Goal: Navigation & Orientation: Find specific page/section

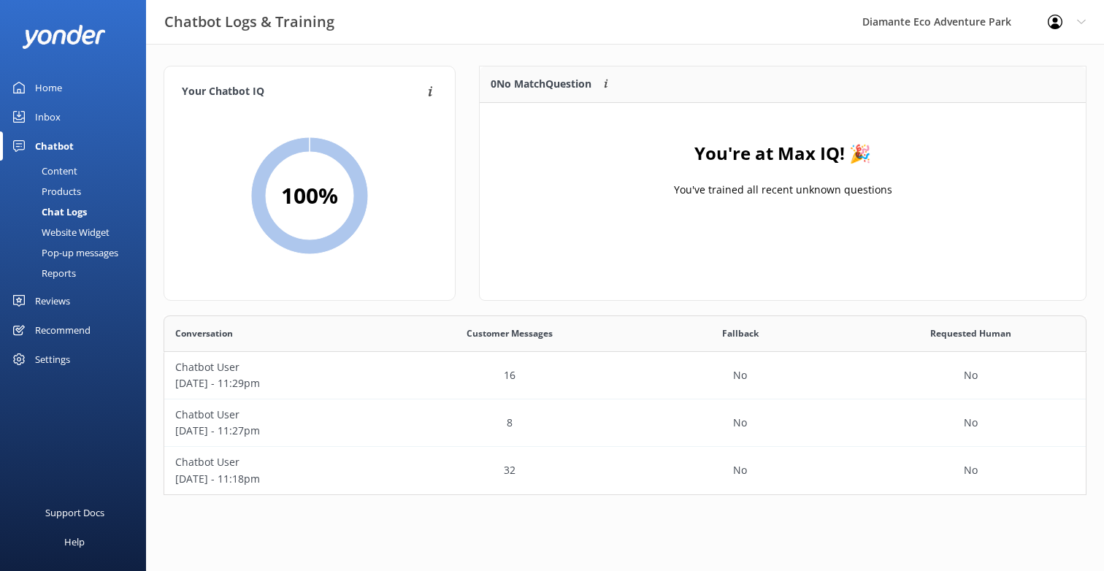
scroll to position [180, 923]
click at [63, 167] on div "Content" at bounding box center [43, 171] width 69 height 20
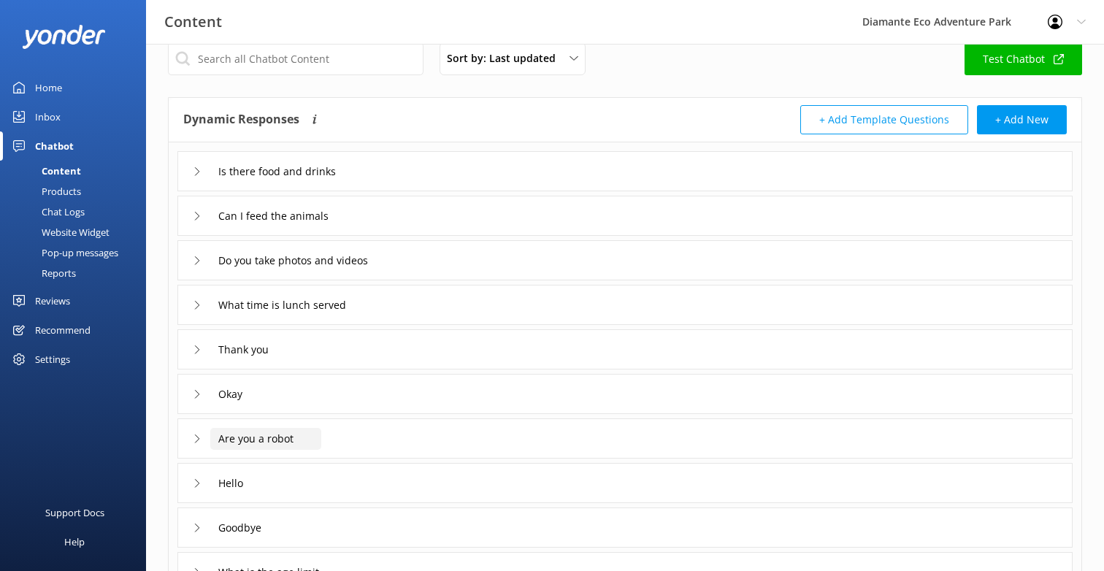
scroll to position [237, 0]
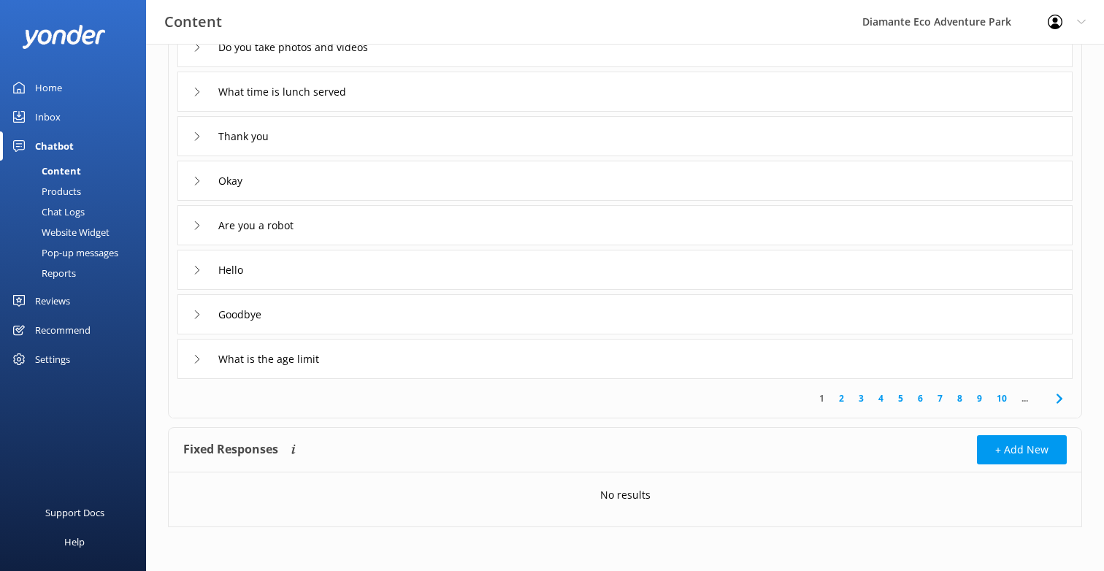
click at [999, 394] on link "10" at bounding box center [1002, 398] width 25 height 14
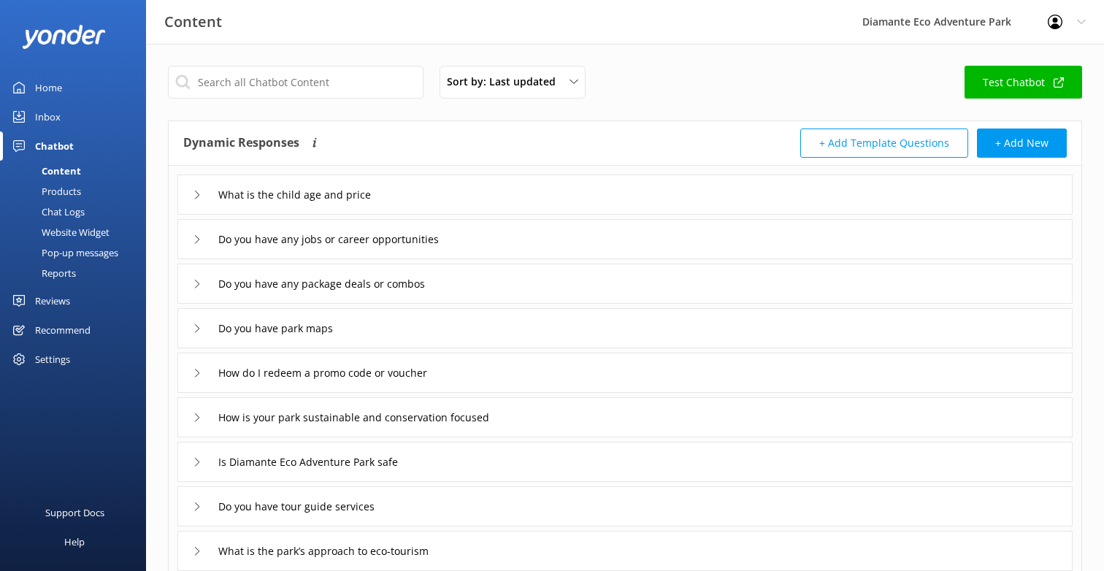
click at [1009, 83] on link "Test Chatbot" at bounding box center [1024, 82] width 118 height 33
click at [38, 116] on div "Inbox" at bounding box center [48, 116] width 26 height 29
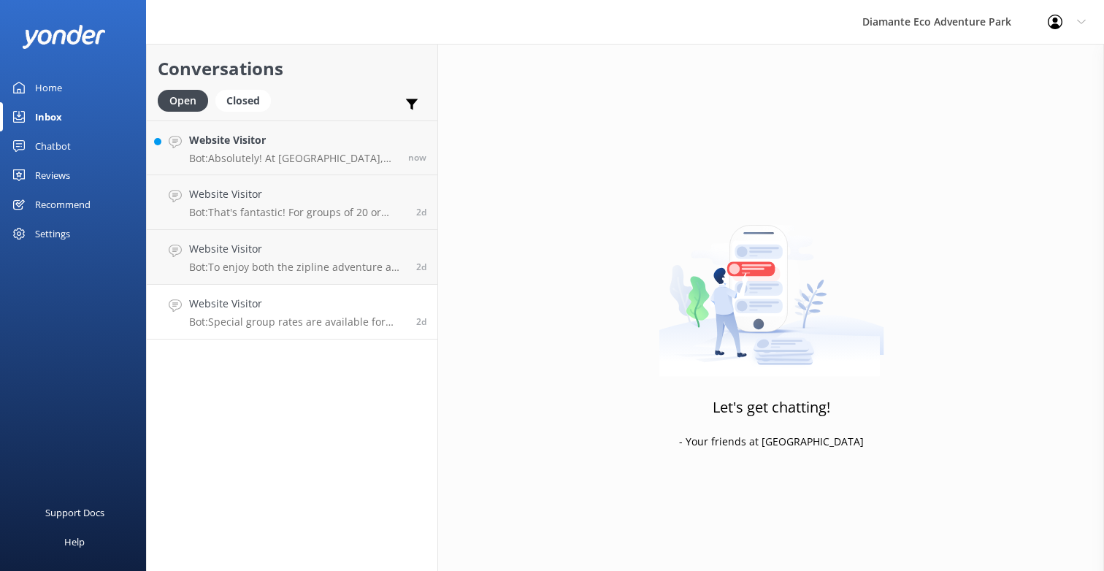
click at [253, 324] on p "Bot: Special group rates are available for parties of 20 or more. Our team can …" at bounding box center [297, 322] width 216 height 13
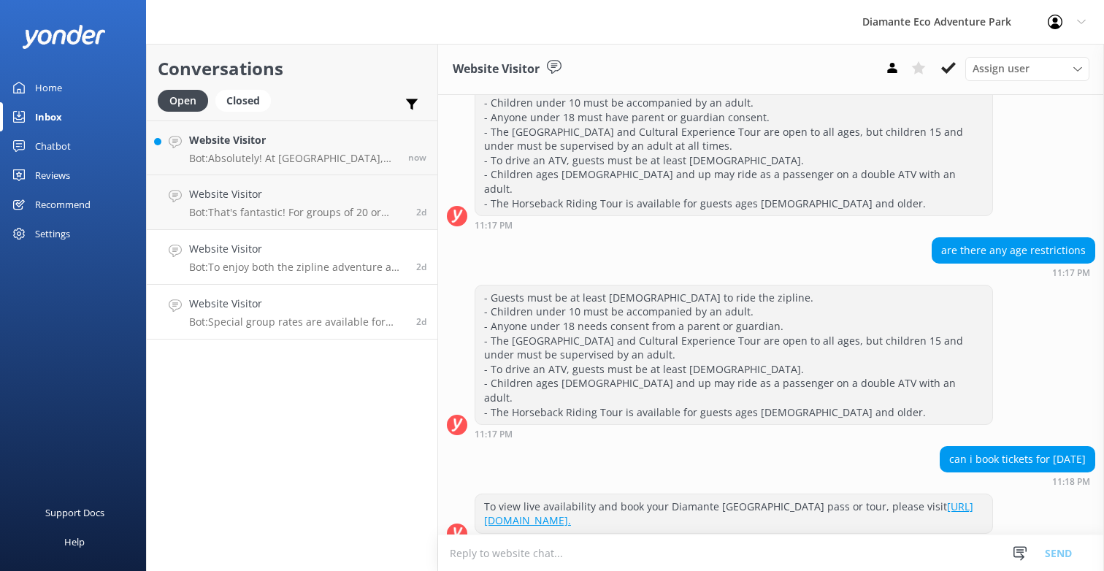
scroll to position [2054, 0]
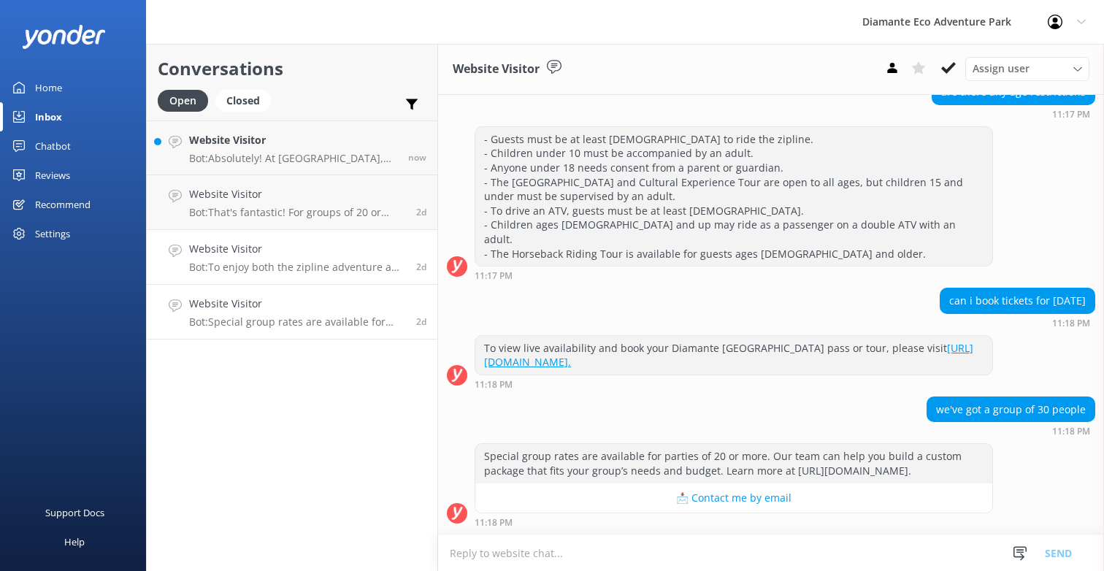
click at [248, 253] on h4 "Website Visitor" at bounding box center [297, 249] width 216 height 16
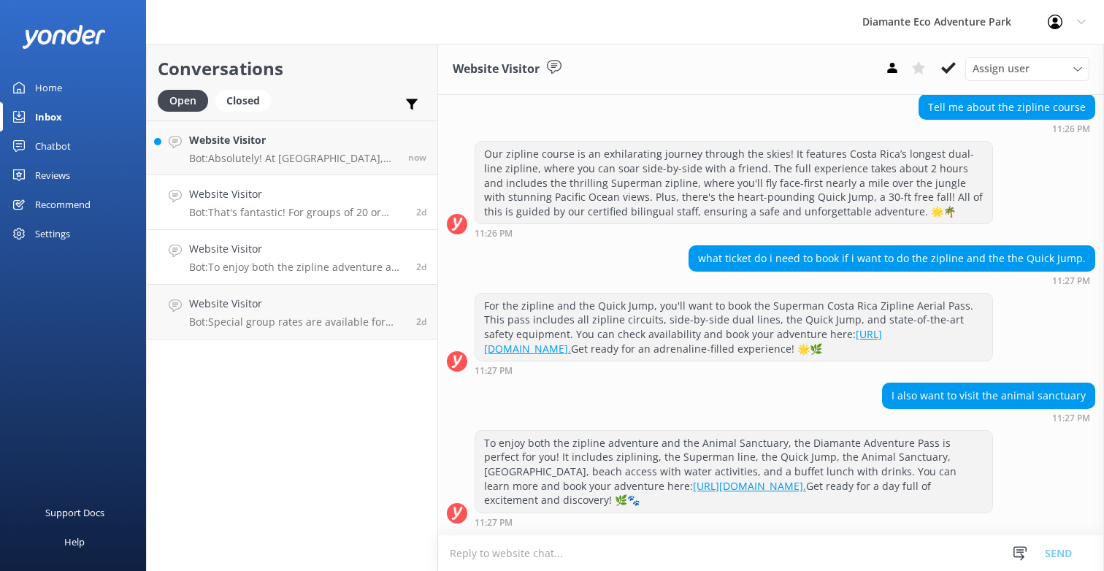
scroll to position [326, 0]
click at [245, 200] on h4 "Website Visitor" at bounding box center [297, 194] width 216 height 16
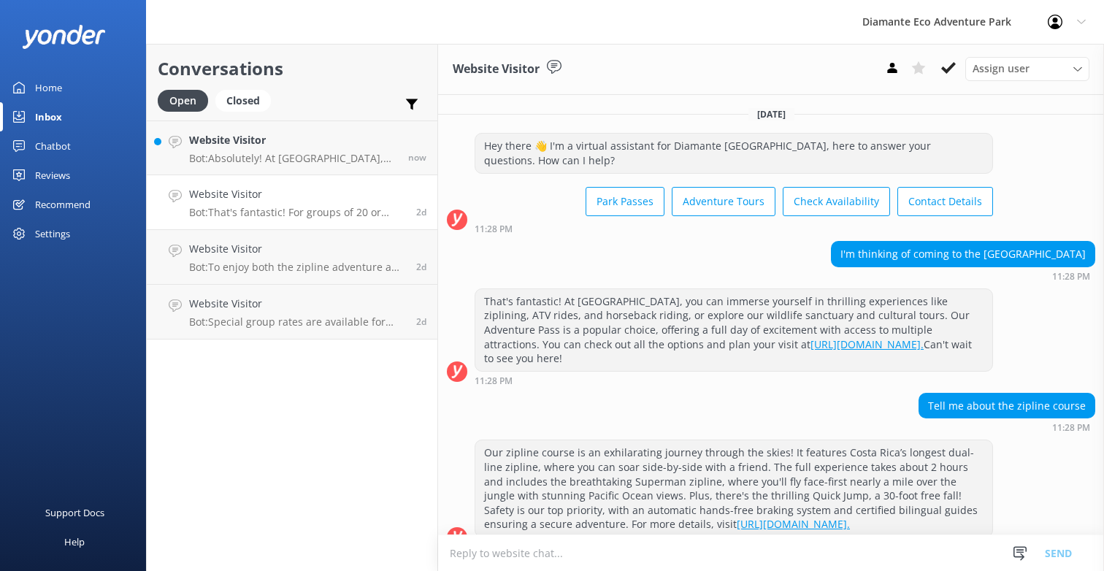
click at [42, 87] on div "Home" at bounding box center [48, 87] width 27 height 29
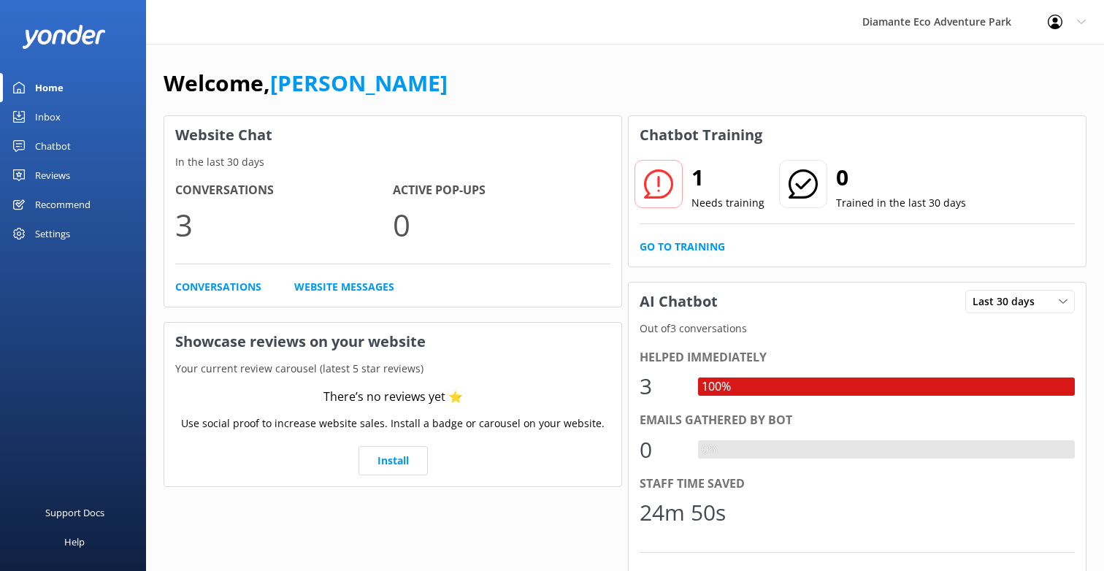
click at [49, 202] on div "Recommend" at bounding box center [63, 204] width 56 height 29
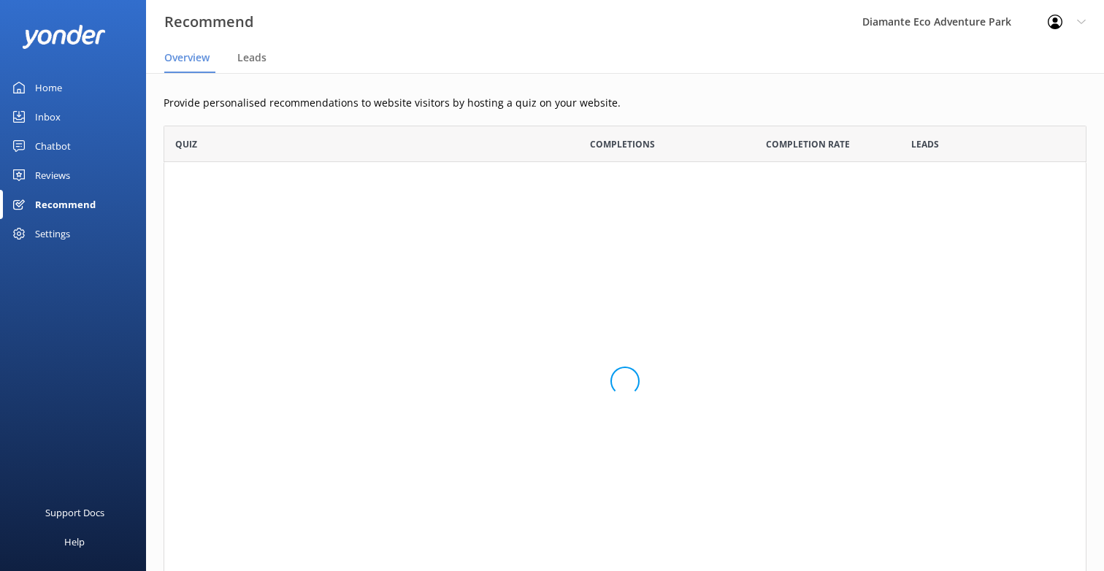
scroll to position [475, 923]
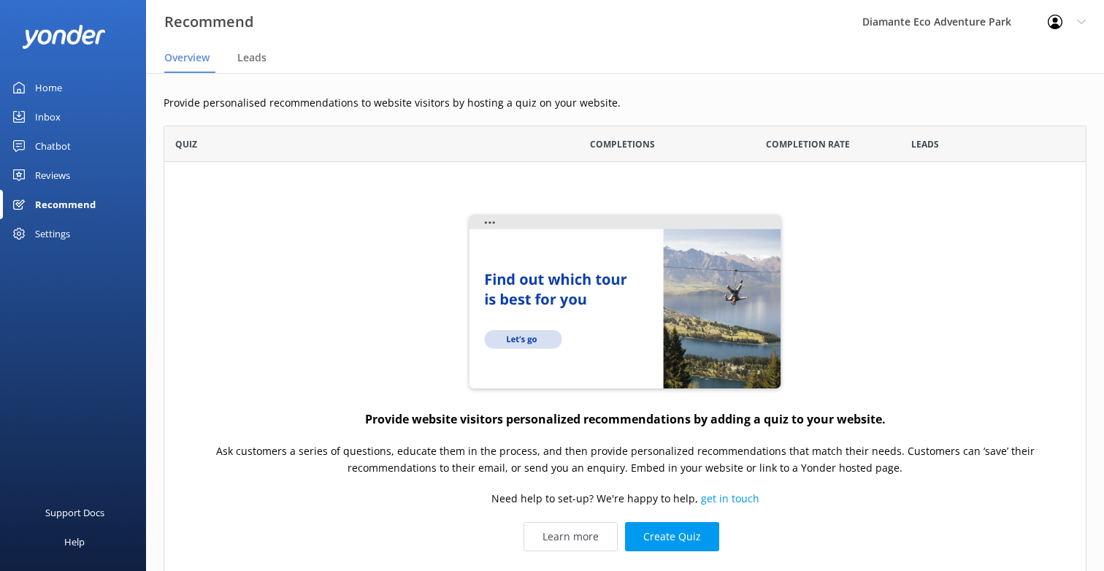
click at [44, 89] on div "Home" at bounding box center [48, 87] width 27 height 29
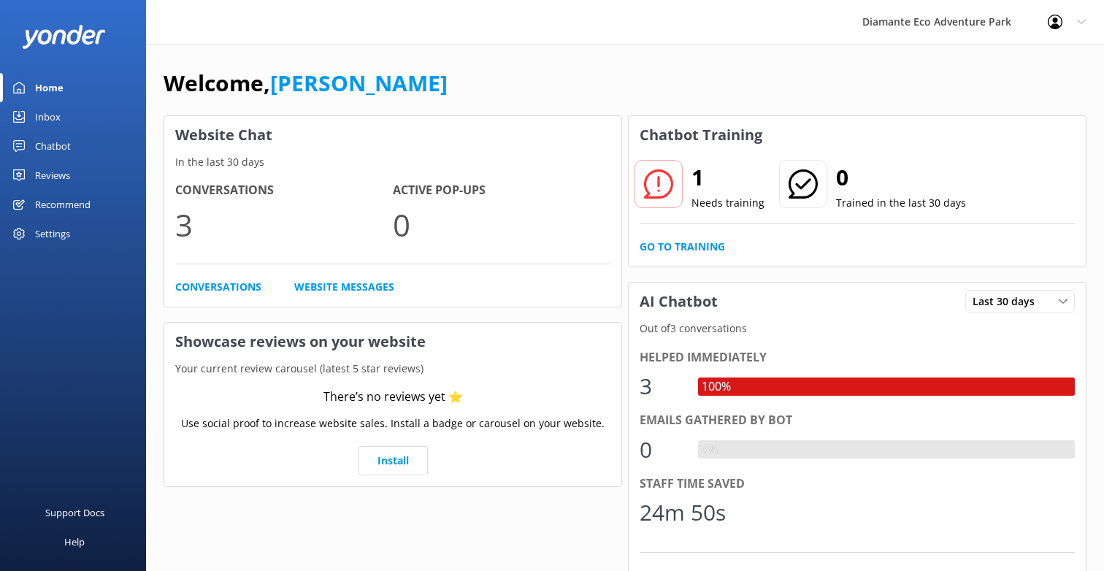
click at [45, 111] on div "Inbox" at bounding box center [48, 116] width 26 height 29
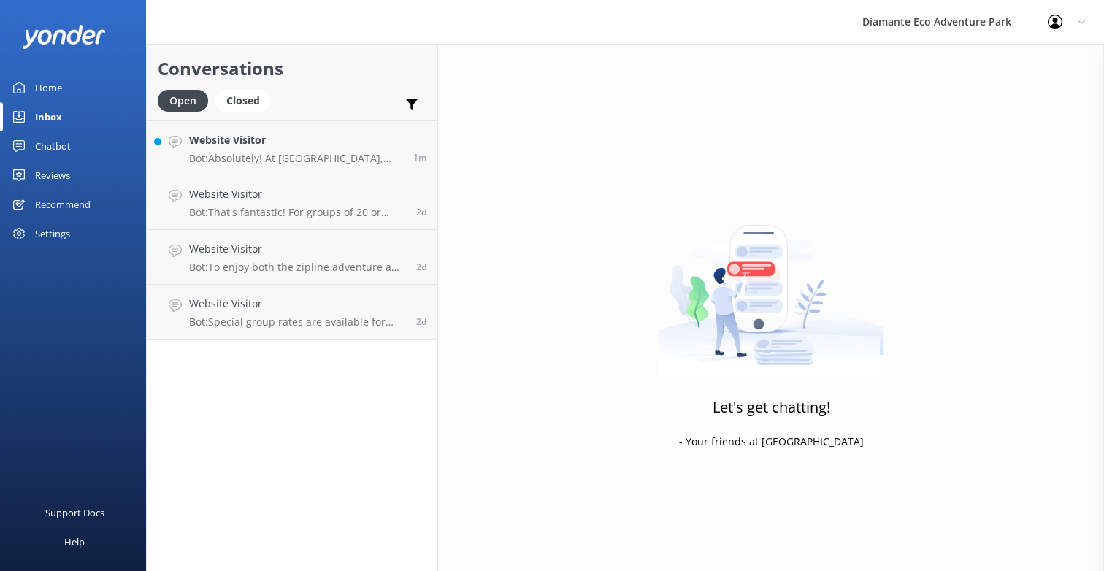
click at [49, 142] on div "Chatbot" at bounding box center [53, 145] width 36 height 29
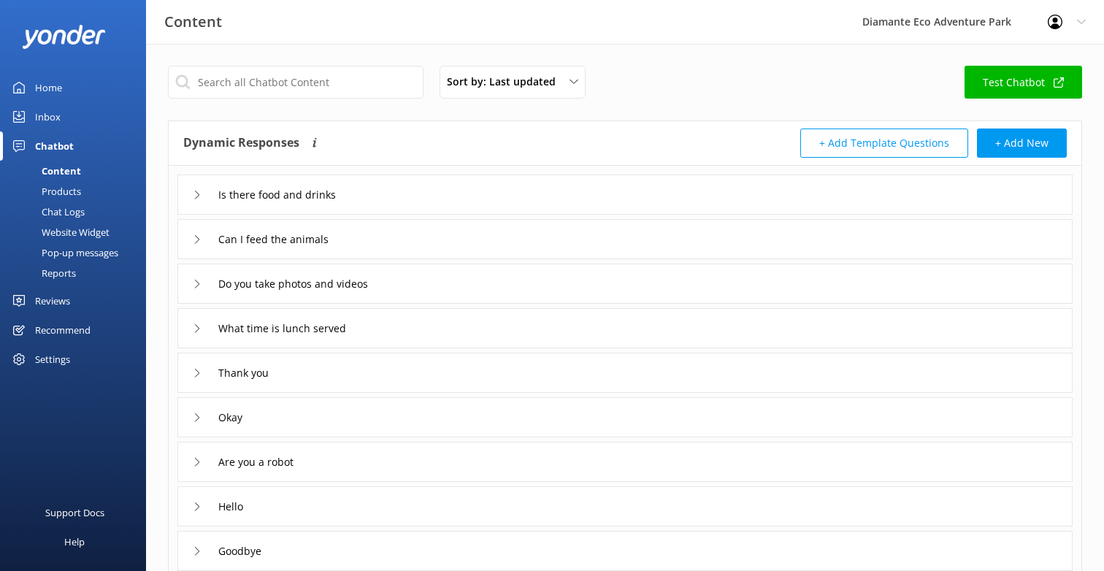
click at [47, 118] on div "Inbox" at bounding box center [48, 116] width 26 height 29
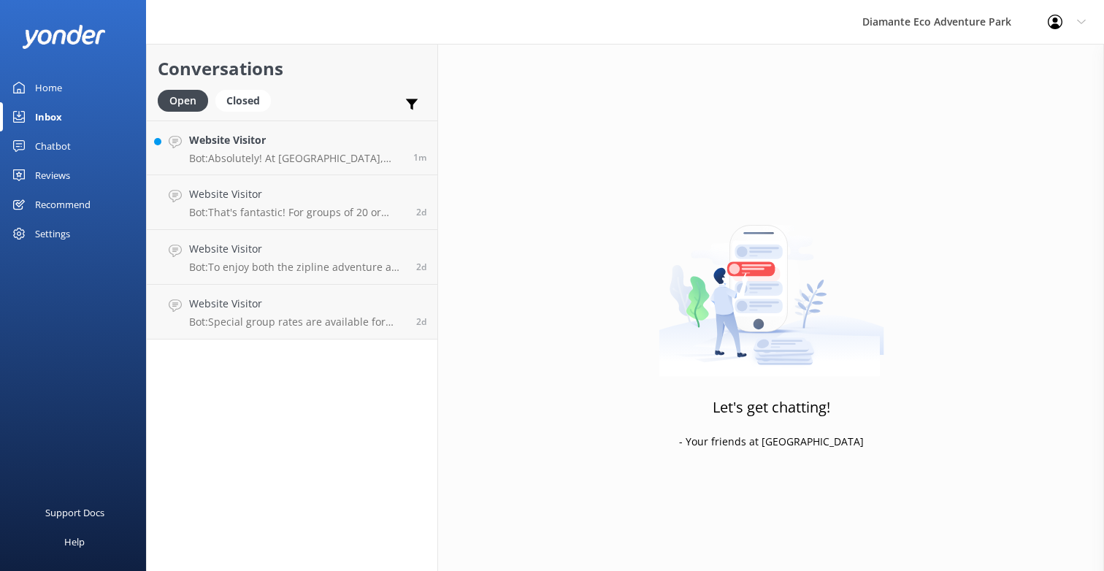
click at [64, 83] on link "Home" at bounding box center [73, 87] width 146 height 29
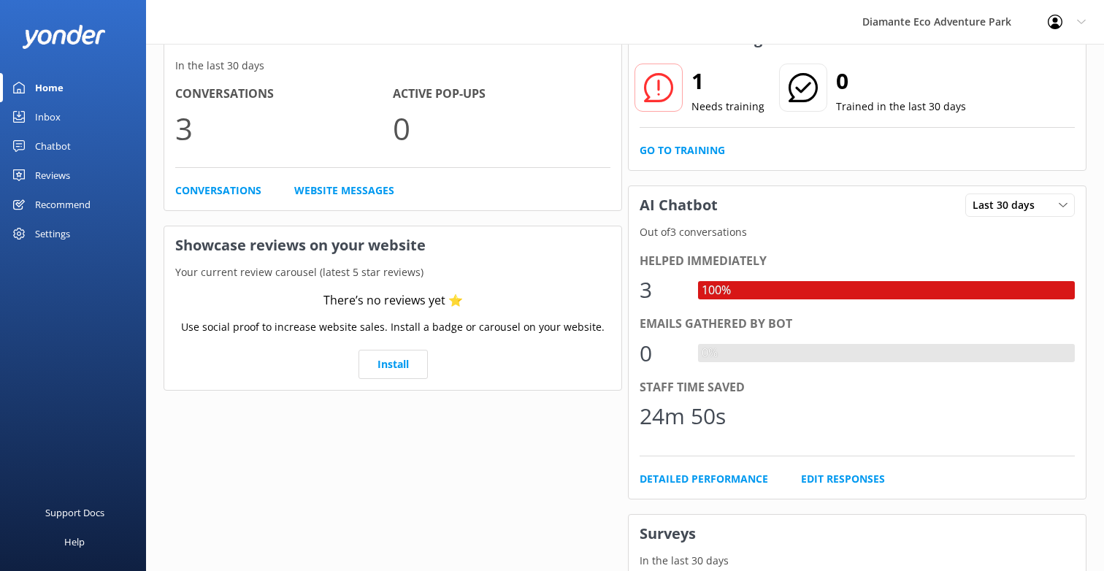
scroll to position [104, 0]
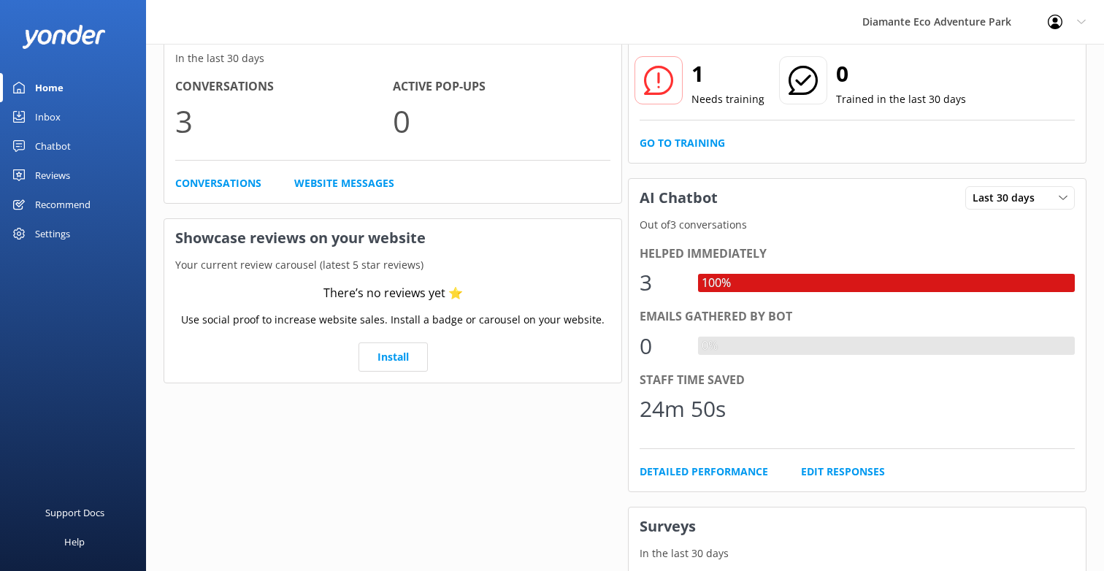
click at [42, 118] on div "Inbox" at bounding box center [48, 116] width 26 height 29
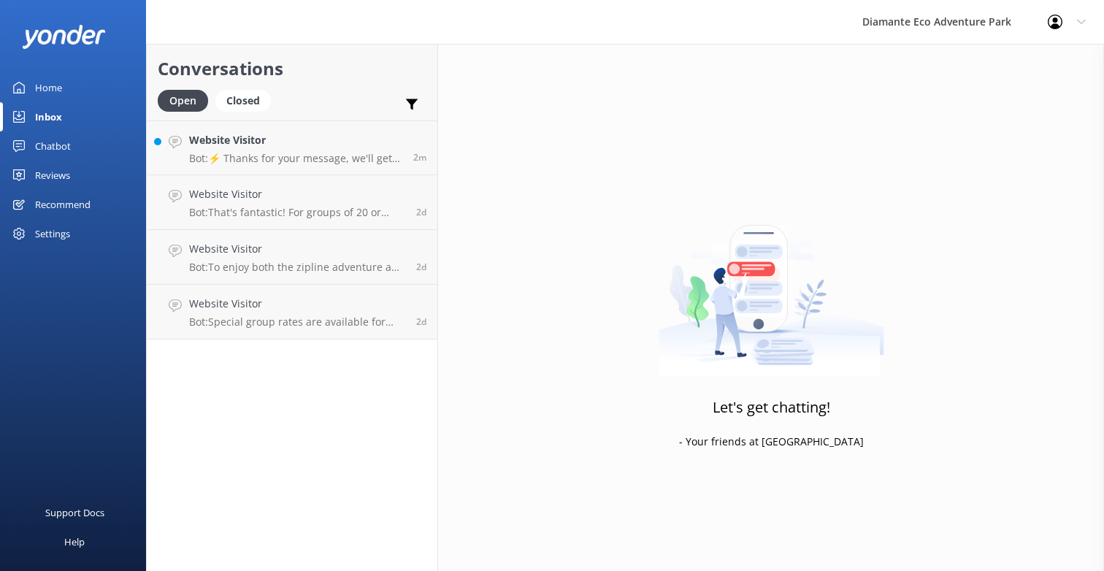
click at [46, 84] on div "Home" at bounding box center [48, 87] width 27 height 29
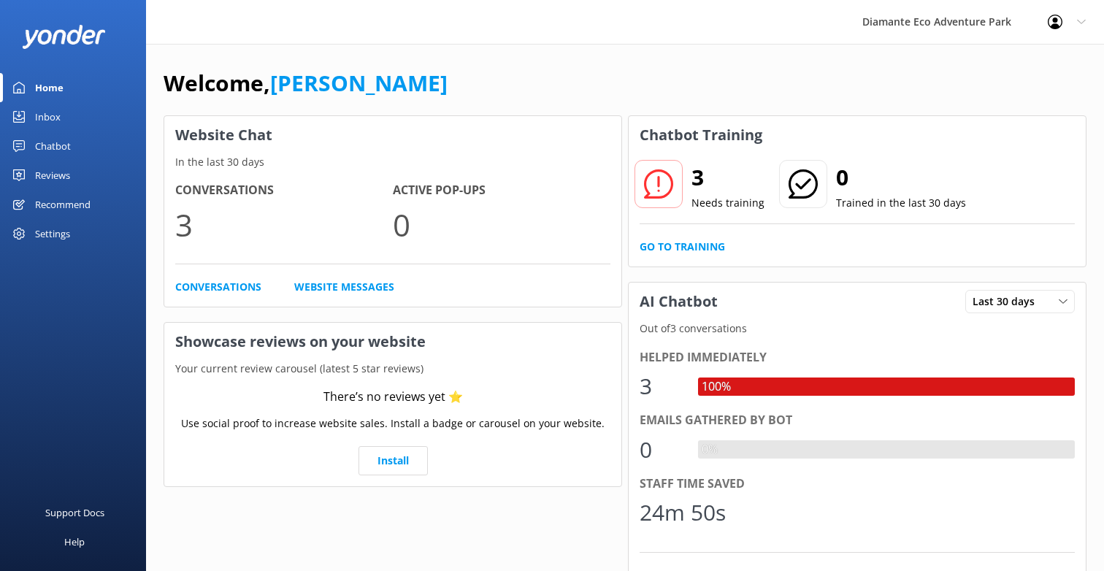
click at [34, 145] on link "Chatbot" at bounding box center [73, 145] width 146 height 29
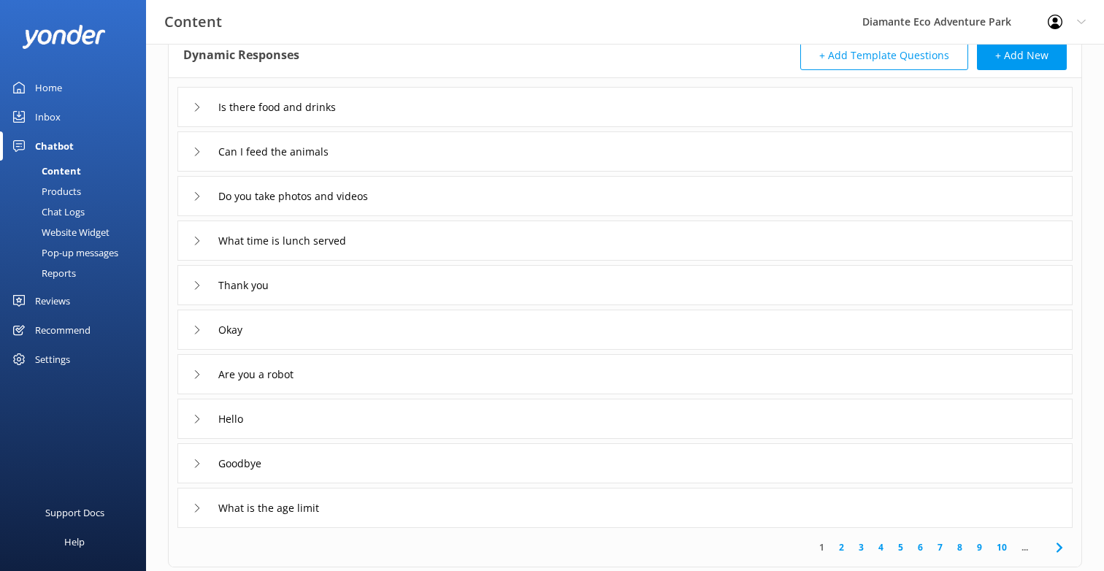
scroll to position [237, 0]
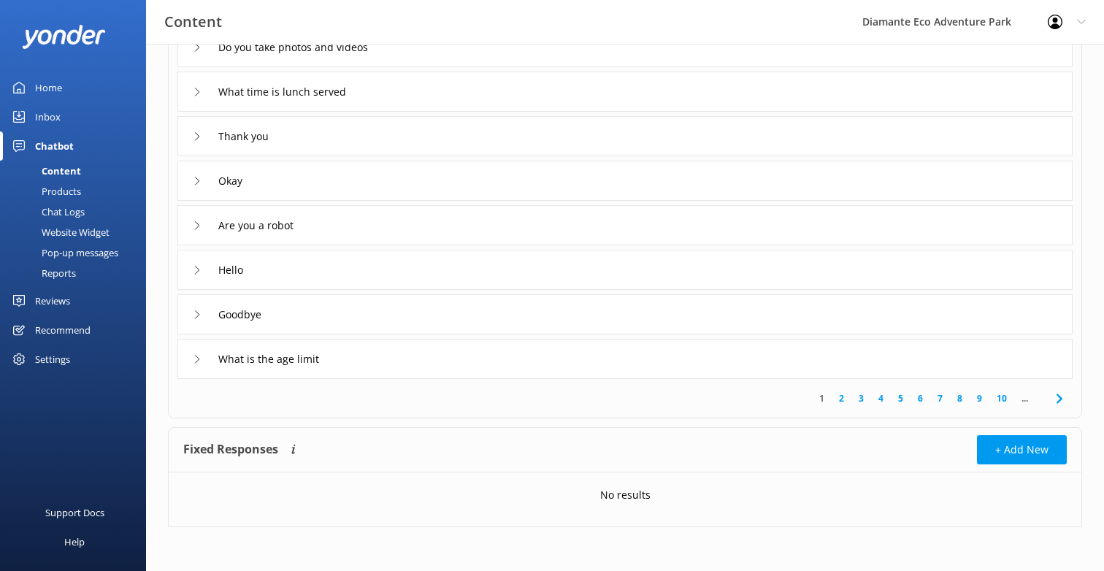
click at [40, 115] on div "Inbox" at bounding box center [48, 116] width 26 height 29
